Goal: Check status: Check status

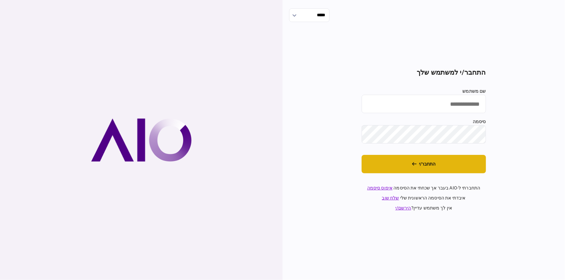
type input "********"
click at [449, 164] on button "התחבר/י" at bounding box center [423, 164] width 124 height 18
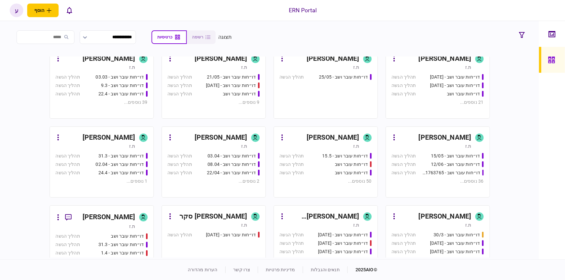
scroll to position [117, 0]
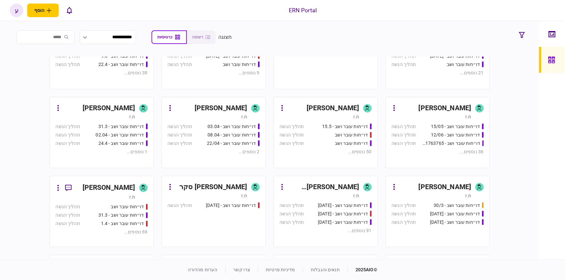
click at [112, 197] on div "ת.ז" at bounding box center [96, 197] width 80 height 6
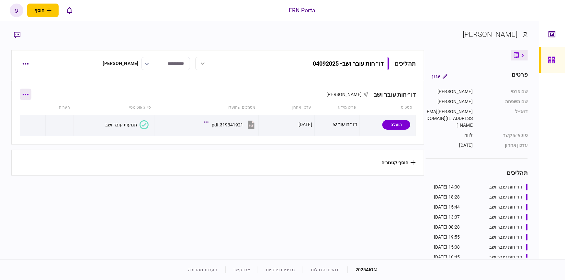
click at [30, 97] on button "button" at bounding box center [26, 95] width 12 height 12
drag, startPoint x: 48, startPoint y: 94, endPoint x: 21, endPoint y: 72, distance: 34.3
click at [48, 94] on div at bounding box center [282, 140] width 565 height 280
click at [17, 63] on div "תהליכים דו״חות עובר ושב - 04092025 דו״חות עובר ושב - 04092025 14:00 04/09/2025 …" at bounding box center [217, 65] width 413 height 30
click at [18, 63] on div "תהליכים דו״חות עובר ושב - 04092025 דו״חות עובר ושב - 04092025 14:00 04/09/2025 …" at bounding box center [217, 65] width 413 height 30
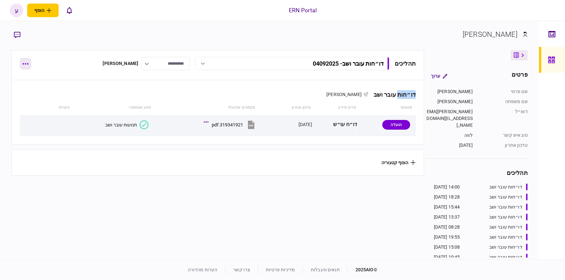
click at [21, 64] on div "תהליכים דו״חות עובר ושב - 04092025 דו״חות עובר ושב - 04092025 14:00 04/09/2025 …" at bounding box center [217, 65] width 413 height 30
click at [21, 64] on button "button" at bounding box center [26, 64] width 12 height 12
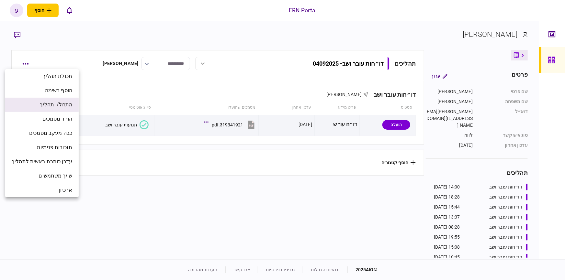
click at [58, 99] on li "התחל/י תהליך" at bounding box center [41, 105] width 73 height 14
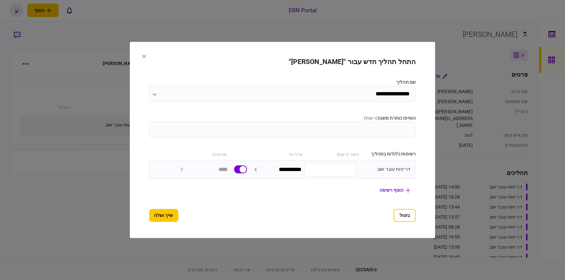
click at [409, 129] on input "הוסיפו כותרת משנה ( רשות )" at bounding box center [282, 130] width 267 height 16
type input "********"
click at [149, 222] on button "שייך ושלח" at bounding box center [163, 215] width 29 height 13
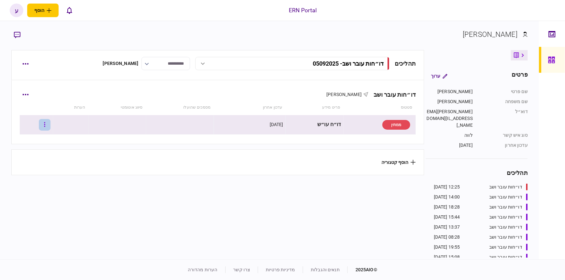
click at [45, 125] on icon "button" at bounding box center [44, 125] width 1 height 6
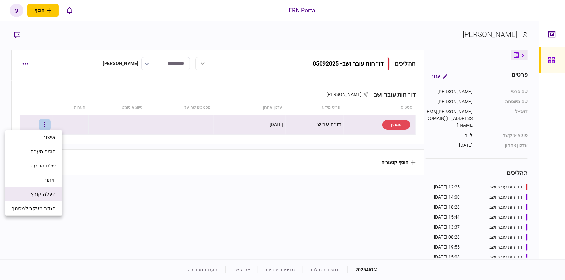
click at [47, 190] on li "העלה קובץ" at bounding box center [33, 194] width 57 height 14
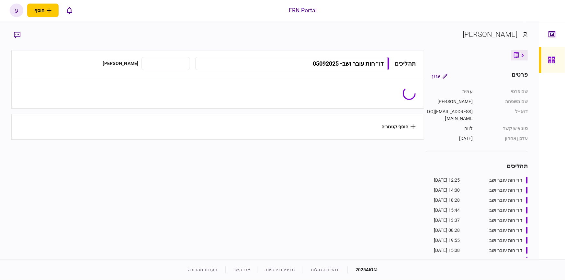
type input "**********"
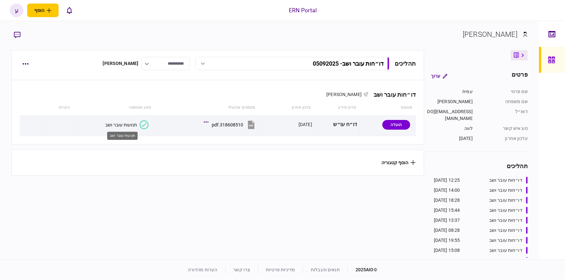
click at [128, 125] on div "תנועות עובר ושב" at bounding box center [121, 124] width 32 height 5
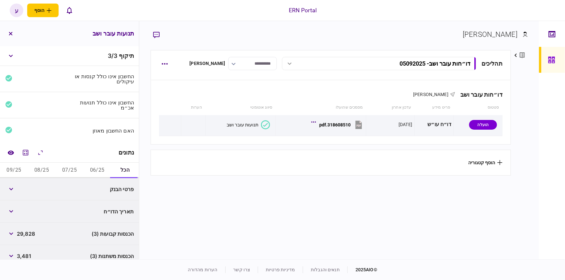
click at [88, 170] on button "06/25" at bounding box center [97, 171] width 28 height 16
click at [9, 189] on button "button" at bounding box center [11, 189] width 12 height 12
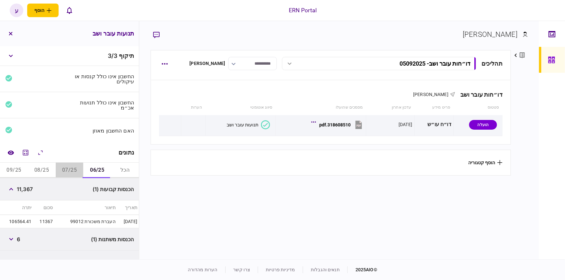
click at [72, 170] on button "07/25" at bounding box center [70, 171] width 28 height 16
click at [88, 167] on button "06/25" at bounding box center [97, 171] width 28 height 16
click at [6, 236] on button "button" at bounding box center [11, 240] width 12 height 12
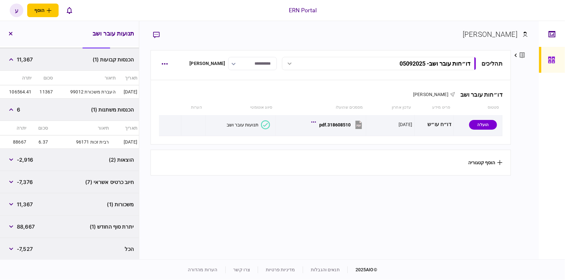
scroll to position [71, 0]
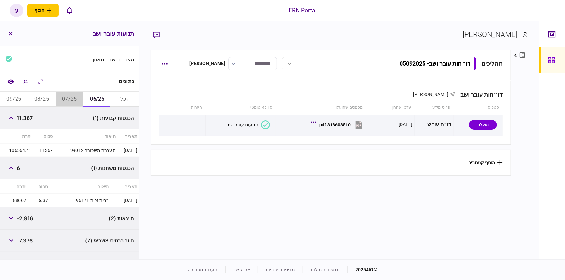
click at [72, 94] on button "07/25" at bounding box center [70, 100] width 28 height 16
click at [3, 214] on div "הוצאות (2) -2,906" at bounding box center [69, 218] width 139 height 22
click at [11, 216] on button "button" at bounding box center [11, 219] width 12 height 12
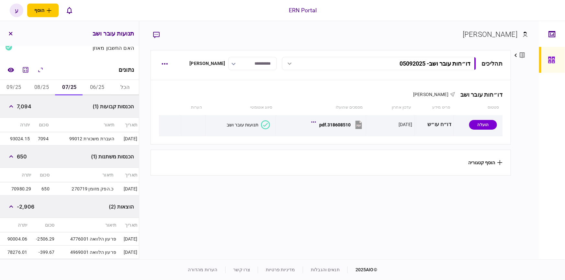
scroll to position [53, 0]
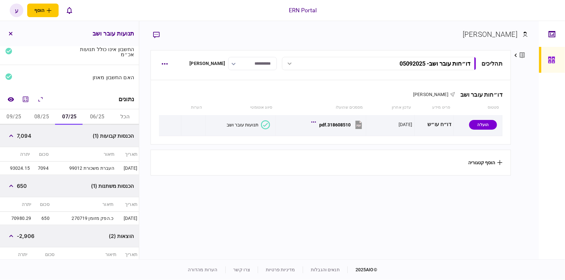
click at [43, 114] on button "08/25" at bounding box center [42, 117] width 28 height 16
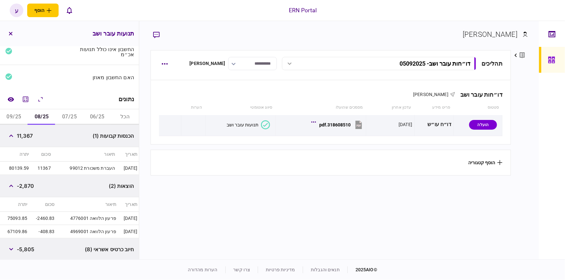
scroll to position [143, 0]
click at [9, 121] on button "09/25" at bounding box center [14, 116] width 28 height 16
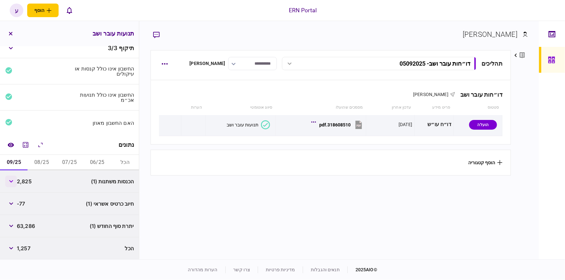
click at [6, 181] on button "button" at bounding box center [11, 182] width 12 height 12
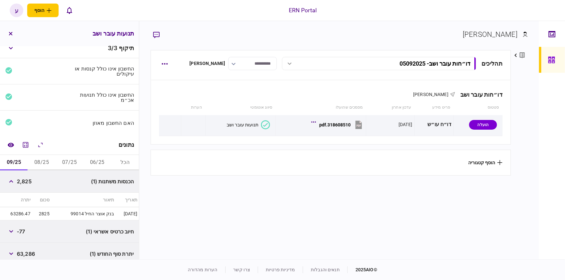
scroll to position [36, 0]
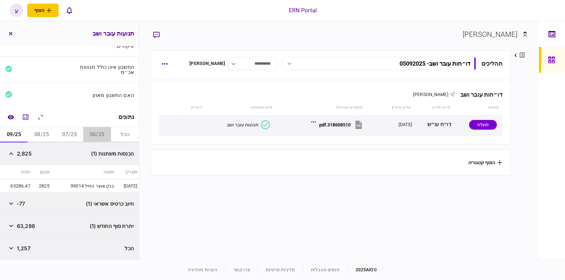
click at [100, 130] on button "06/25" at bounding box center [97, 135] width 28 height 16
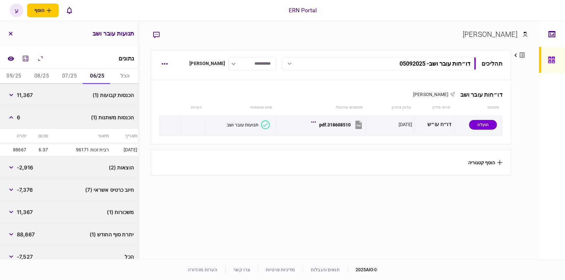
scroll to position [102, 0]
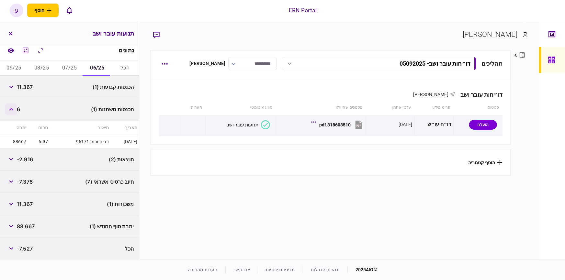
click at [14, 106] on button "button" at bounding box center [11, 110] width 12 height 12
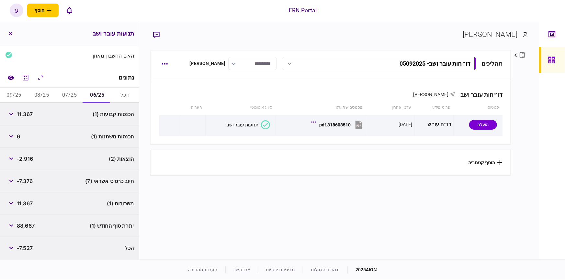
scroll to position [74, 0]
click at [95, 203] on div "משכורות (1) 11,367" at bounding box center [69, 204] width 139 height 22
